Goal: Navigation & Orientation: Understand site structure

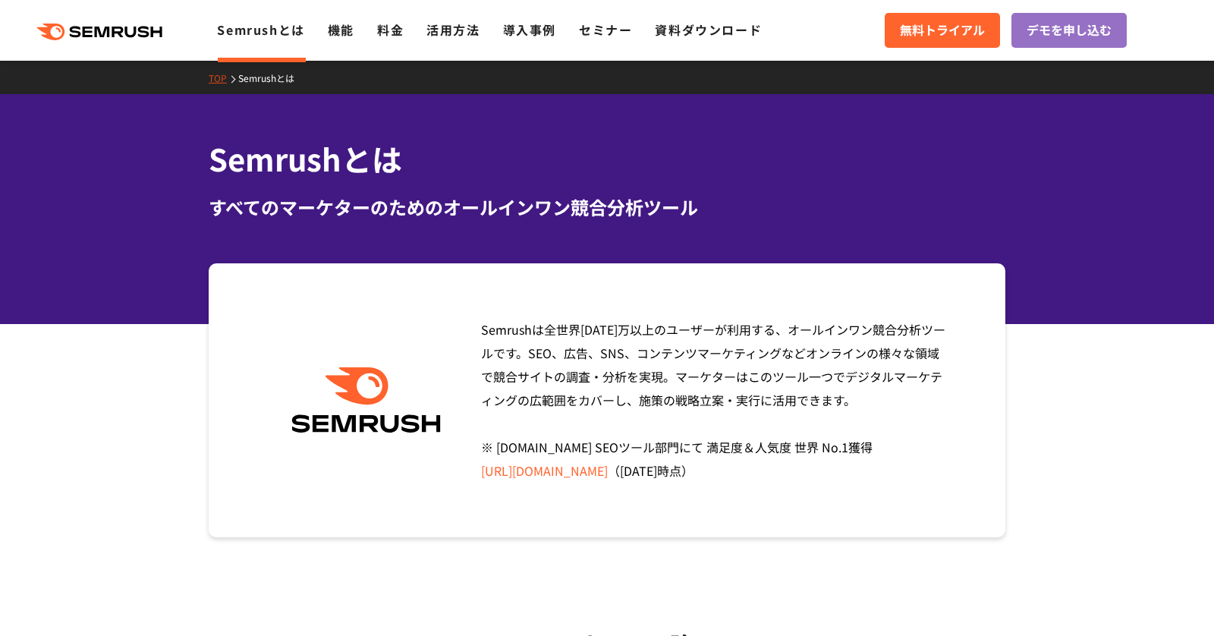
click at [131, 39] on icon ".cls {fill: #FF642D;}" at bounding box center [100, 32] width 171 height 17
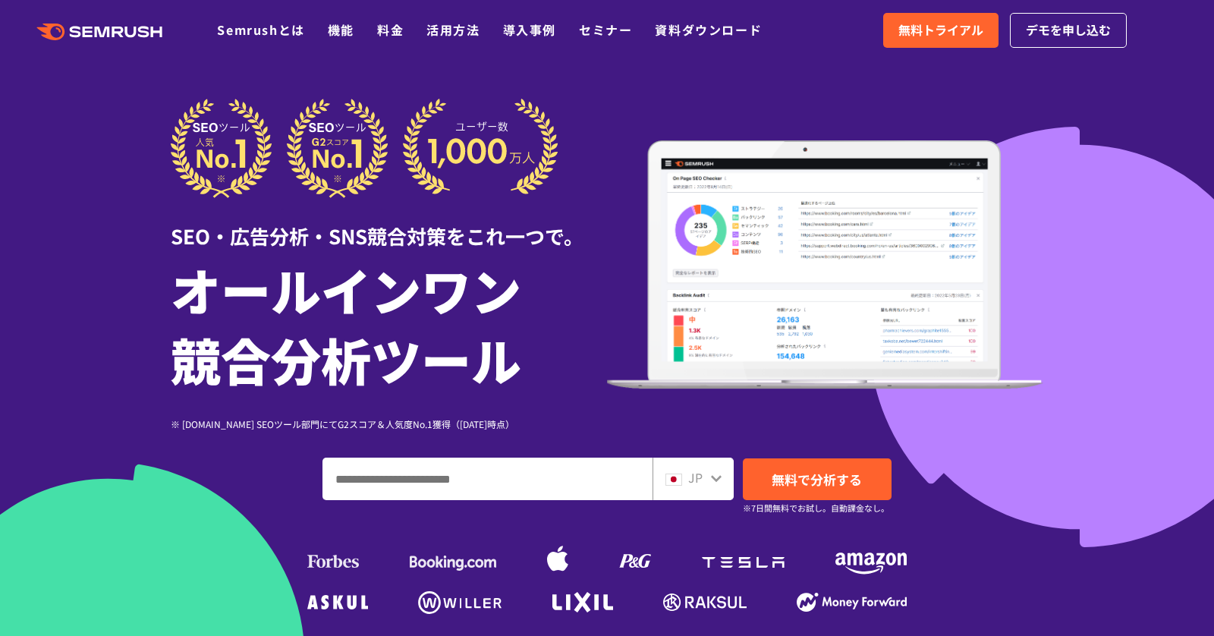
click at [143, 190] on div at bounding box center [607, 423] width 1214 height 846
